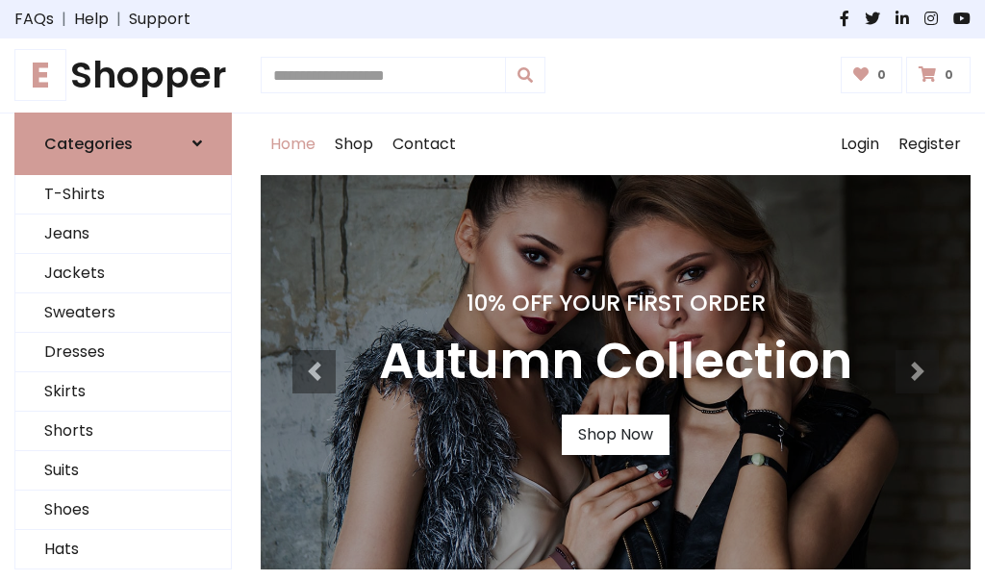
click at [492, 290] on h4 "10% Off Your First Order" at bounding box center [615, 302] width 473 height 27
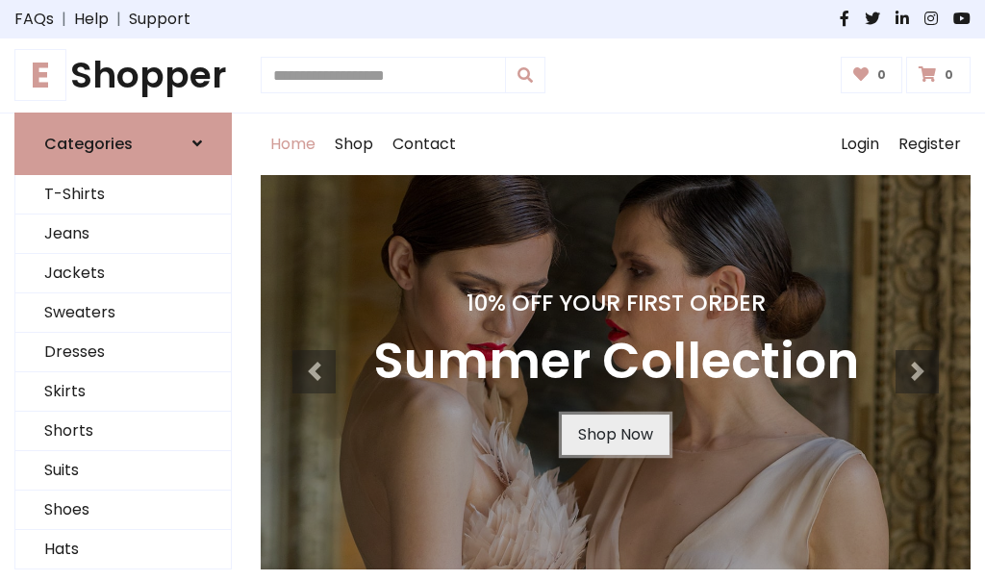
click at [615, 434] on link "Shop Now" at bounding box center [616, 434] width 108 height 40
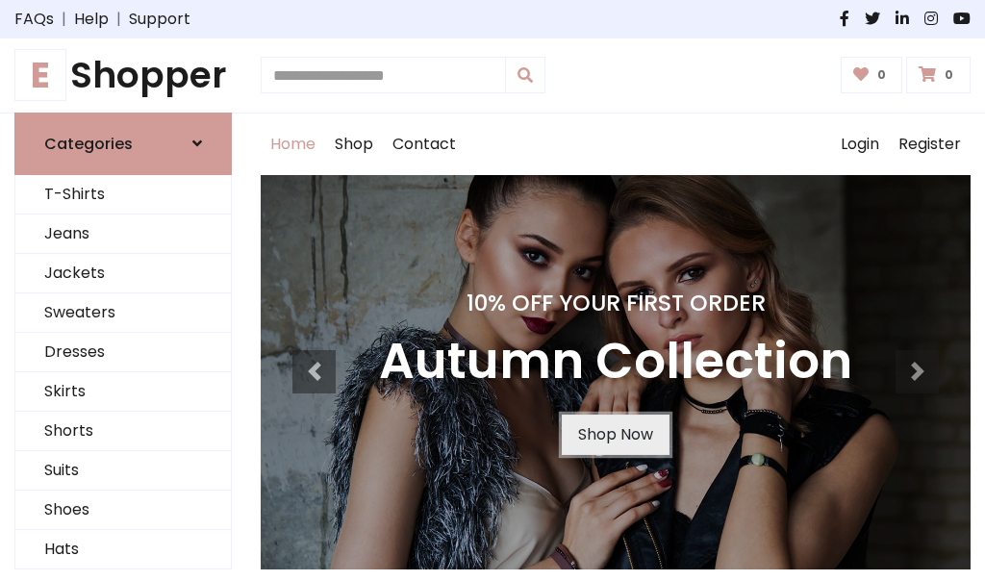
click at [615, 434] on link "Shop Now" at bounding box center [616, 434] width 108 height 40
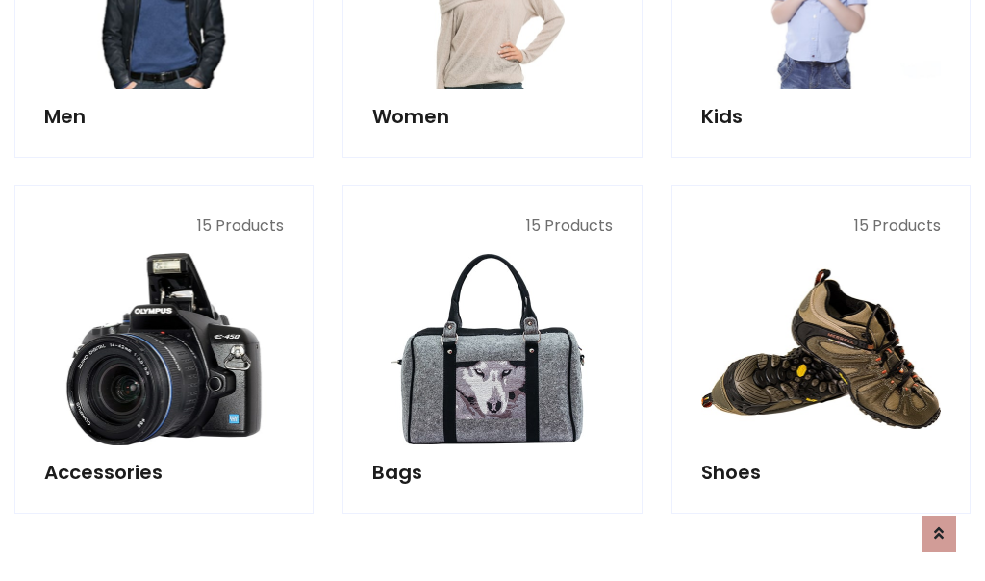
scroll to position [1918, 0]
